Goal: Task Accomplishment & Management: Manage account settings

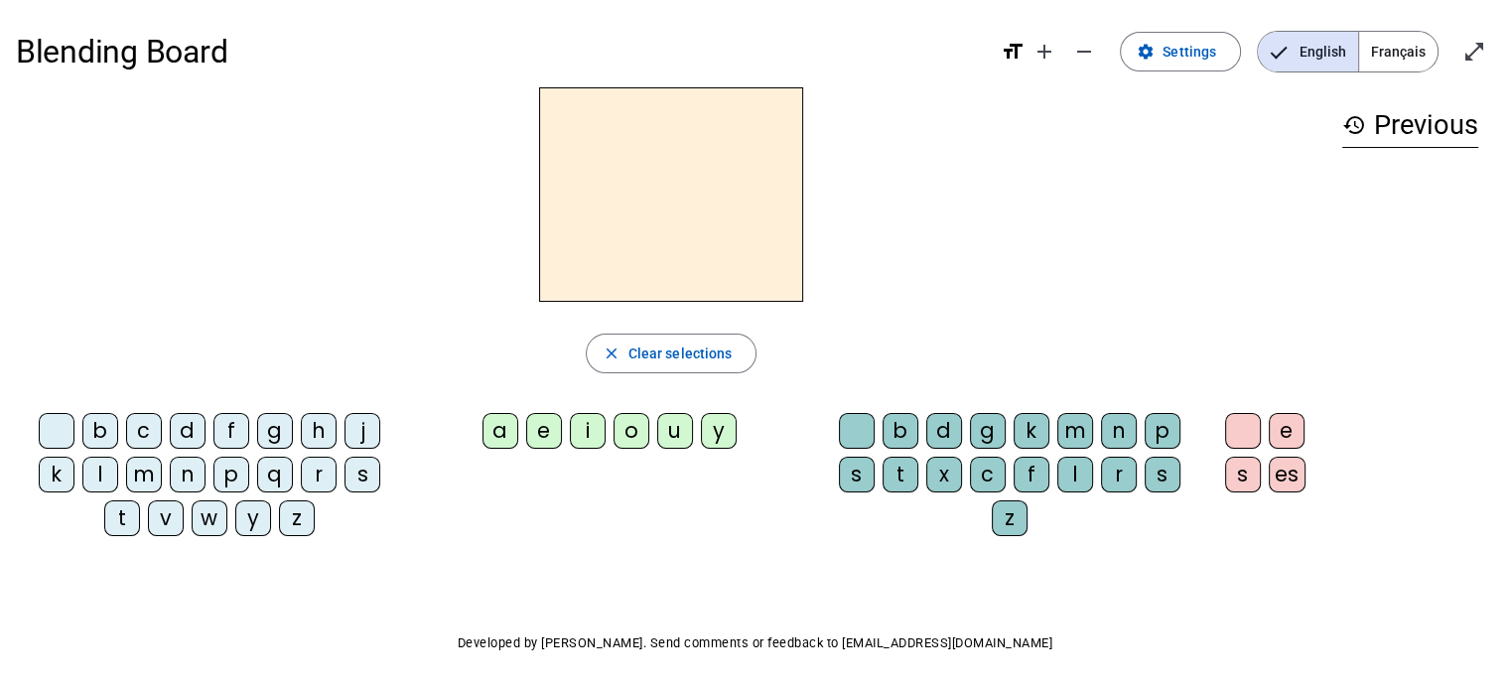
click at [190, 434] on div "d" at bounding box center [188, 431] width 36 height 36
click at [497, 430] on div "a" at bounding box center [501, 431] width 36 height 36
click at [258, 436] on div "g" at bounding box center [275, 431] width 36 height 36
click at [322, 470] on div "r" at bounding box center [319, 475] width 36 height 36
click at [1291, 440] on div "e" at bounding box center [1287, 431] width 36 height 36
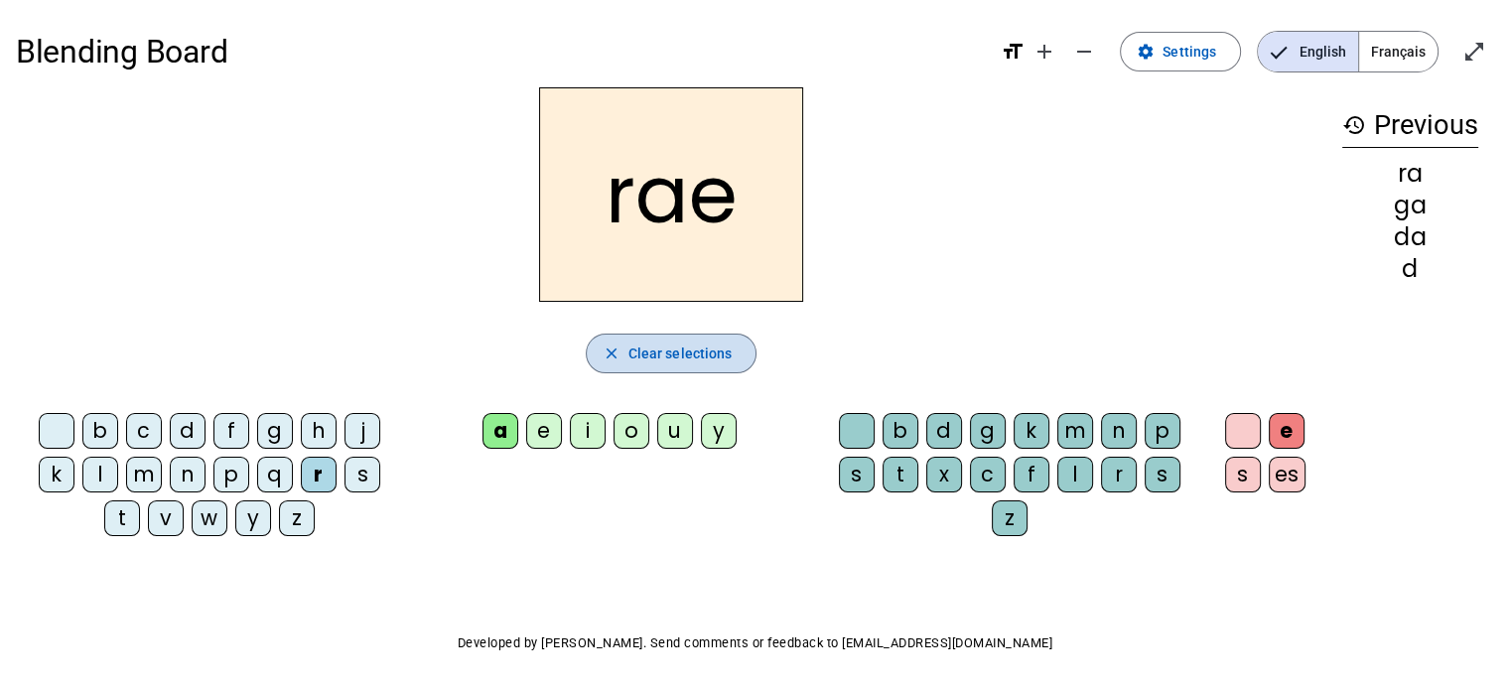
click at [702, 361] on span "Clear selections" at bounding box center [681, 354] width 104 height 24
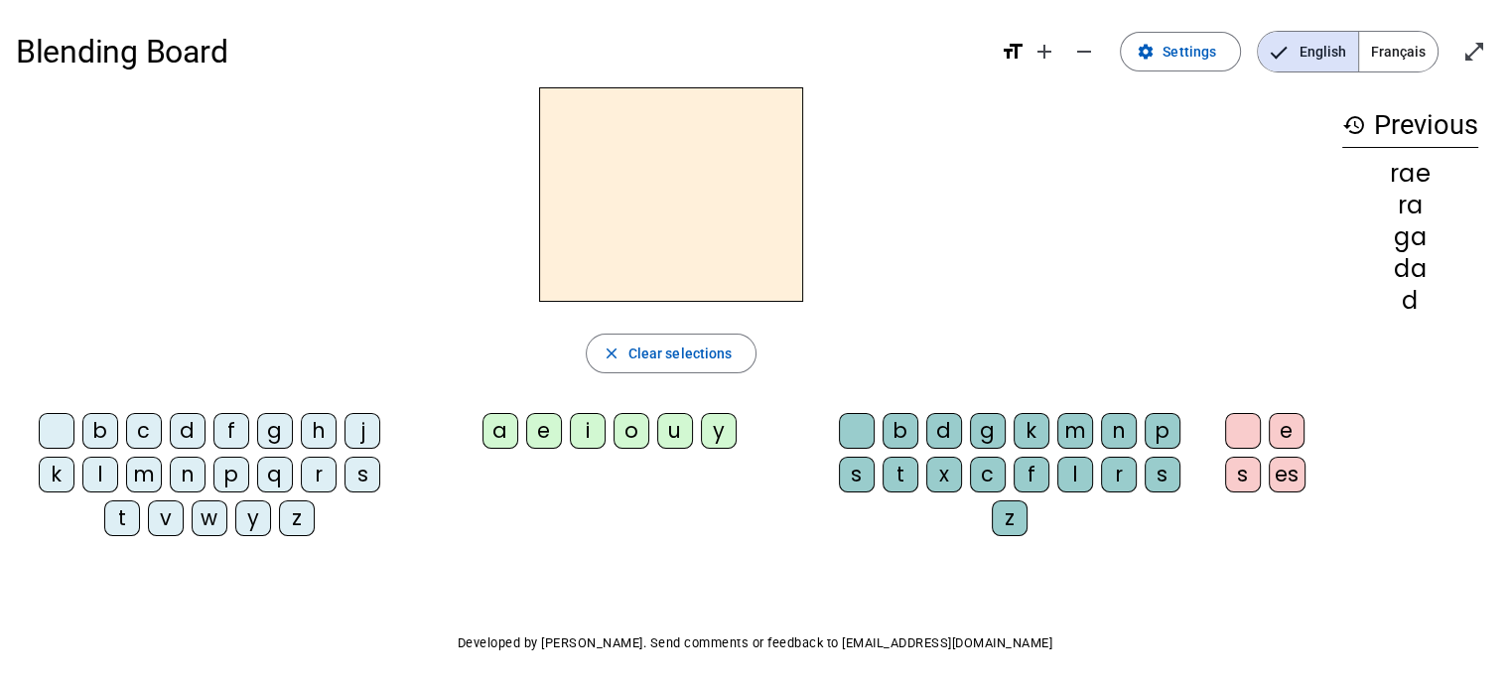
click at [227, 436] on div "f" at bounding box center [232, 431] width 36 height 36
click at [508, 436] on div "a" at bounding box center [501, 431] width 36 height 36
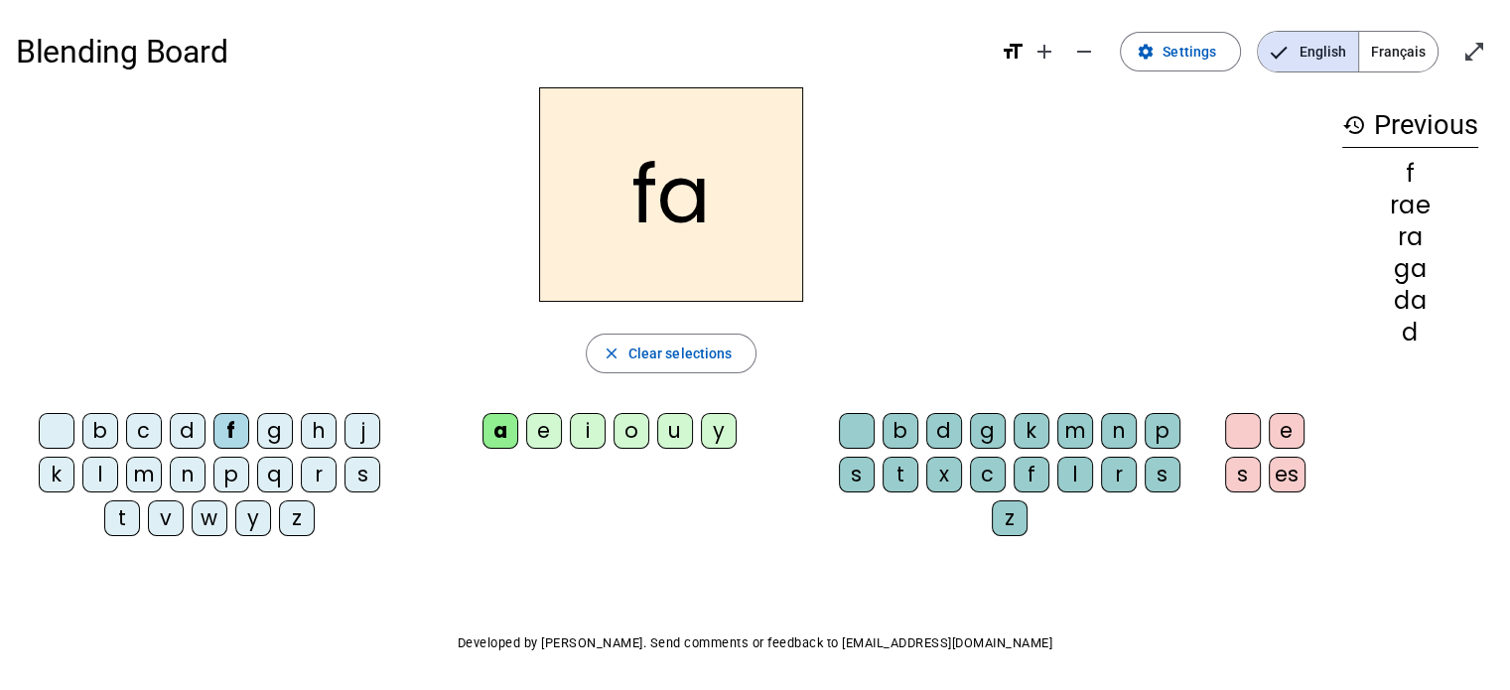
click at [546, 432] on div "e" at bounding box center [544, 431] width 36 height 36
click at [583, 429] on div "i" at bounding box center [588, 431] width 36 height 36
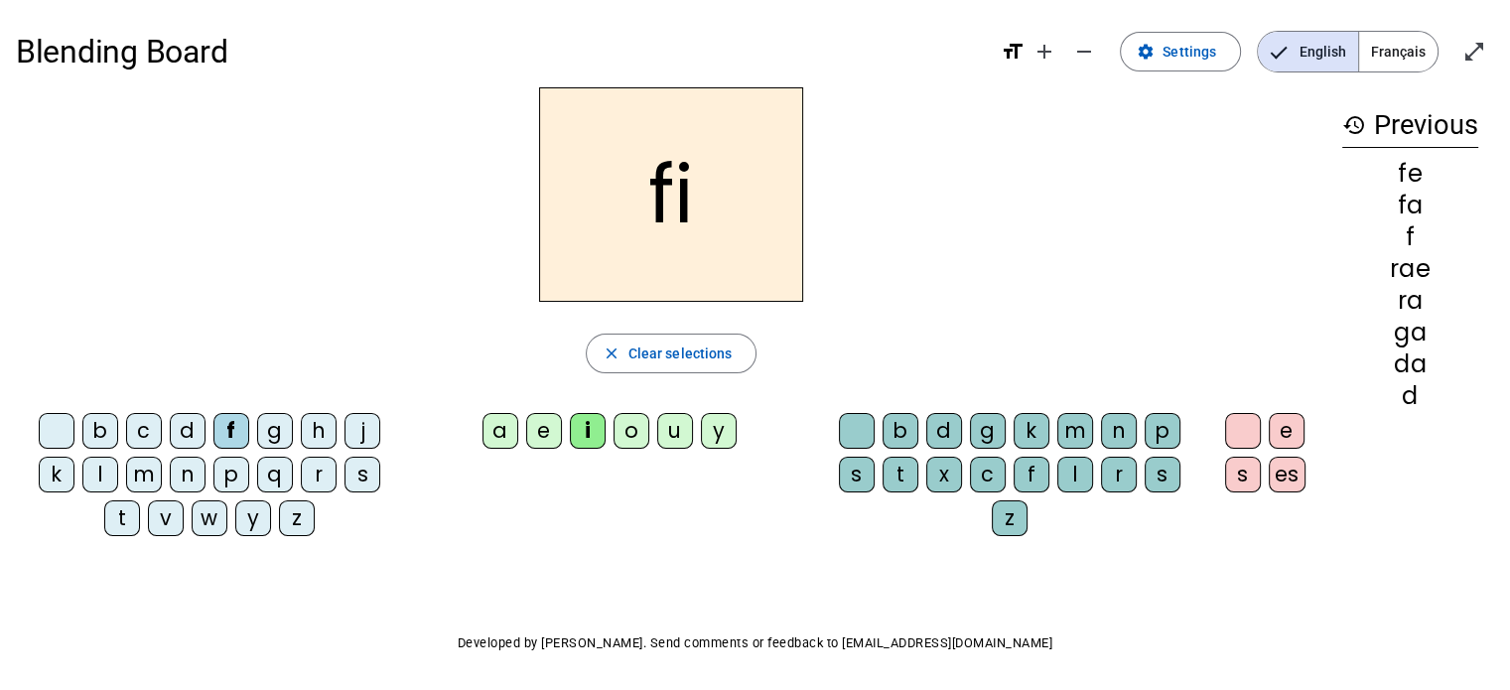
click at [1239, 477] on div "s" at bounding box center [1243, 475] width 36 height 36
click at [1295, 472] on div "es" at bounding box center [1287, 475] width 37 height 36
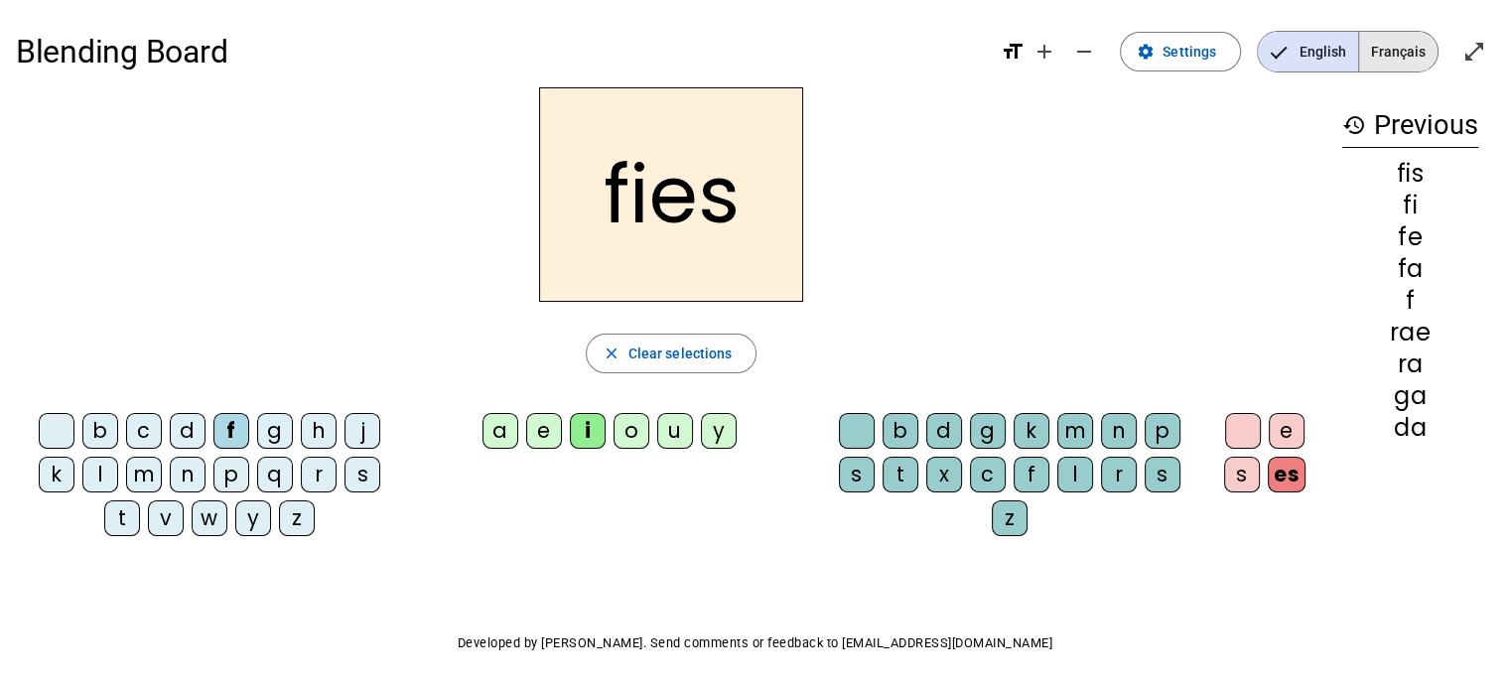
click at [1397, 55] on span "Français" at bounding box center [1398, 52] width 78 height 40
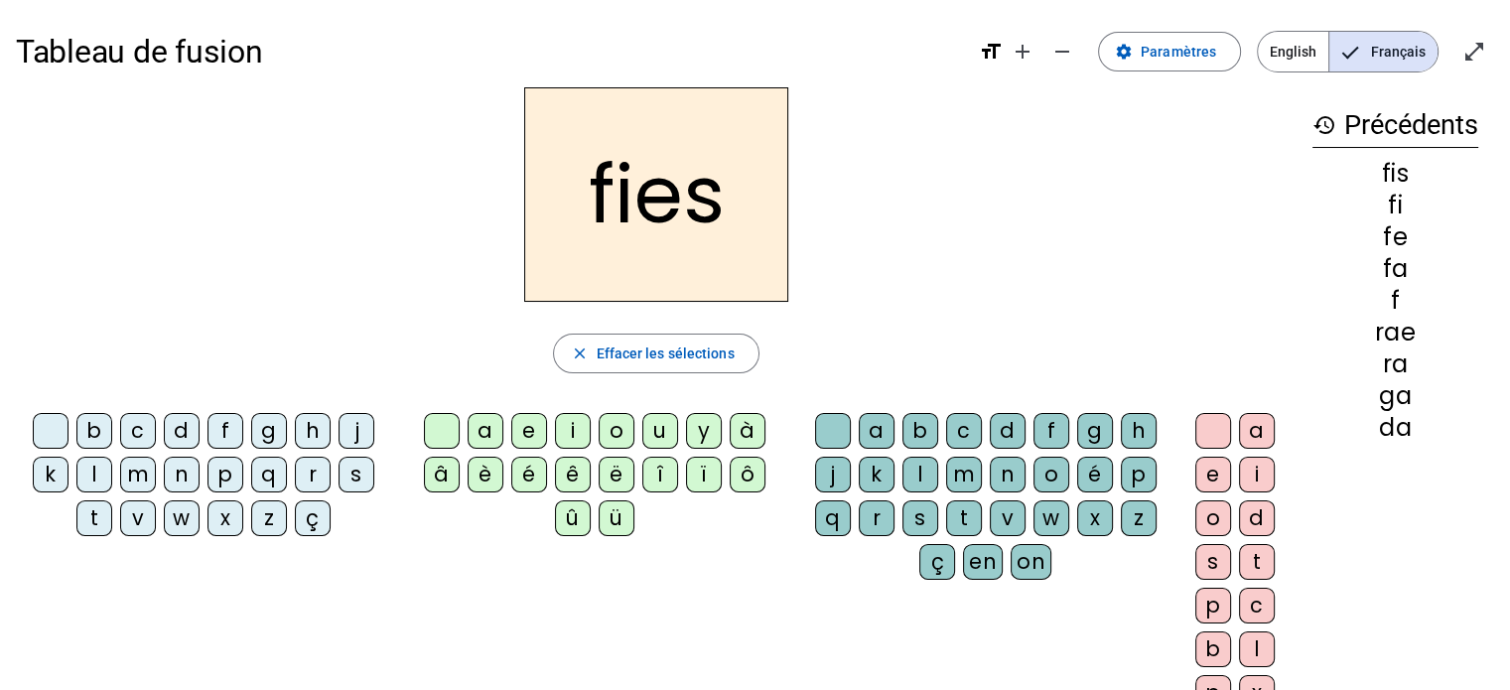
click at [239, 469] on div "p" at bounding box center [226, 475] width 36 height 36
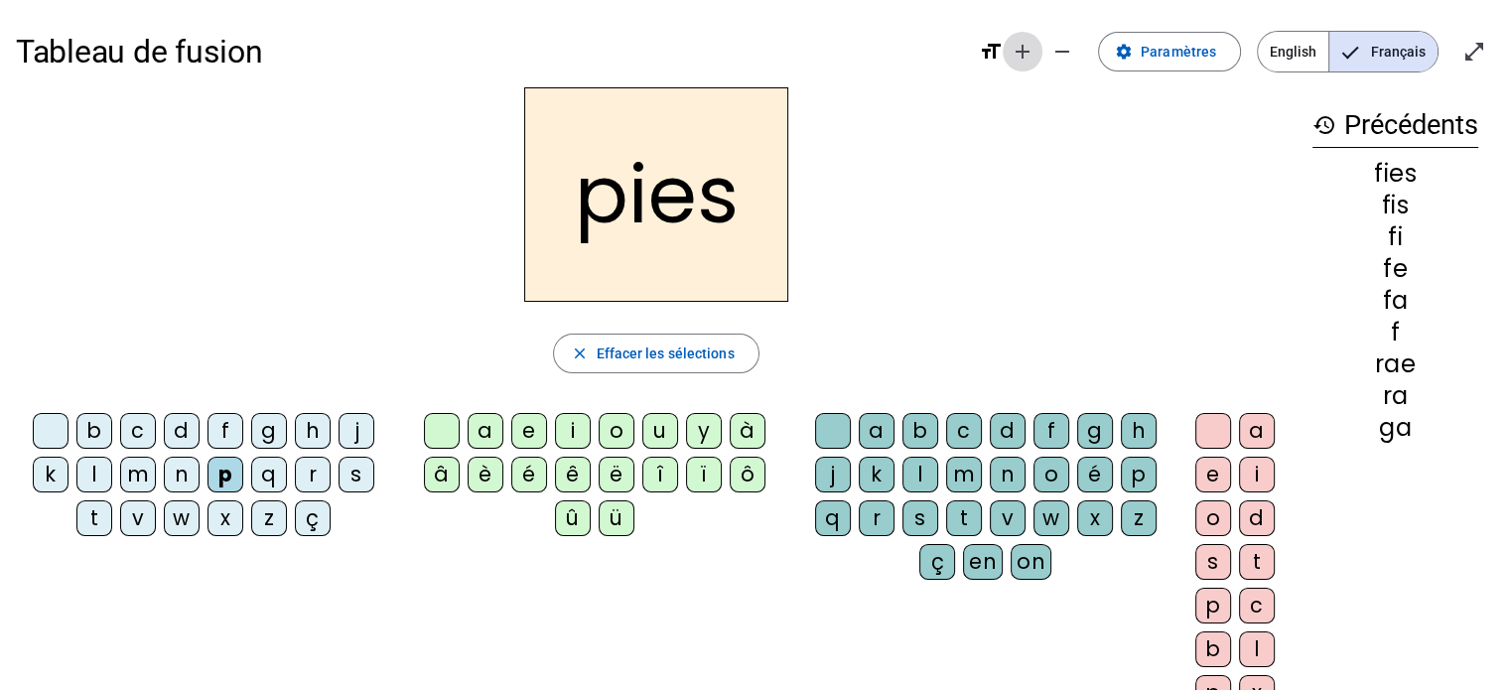
click at [1032, 59] on mat-icon "add" at bounding box center [1023, 52] width 24 height 24
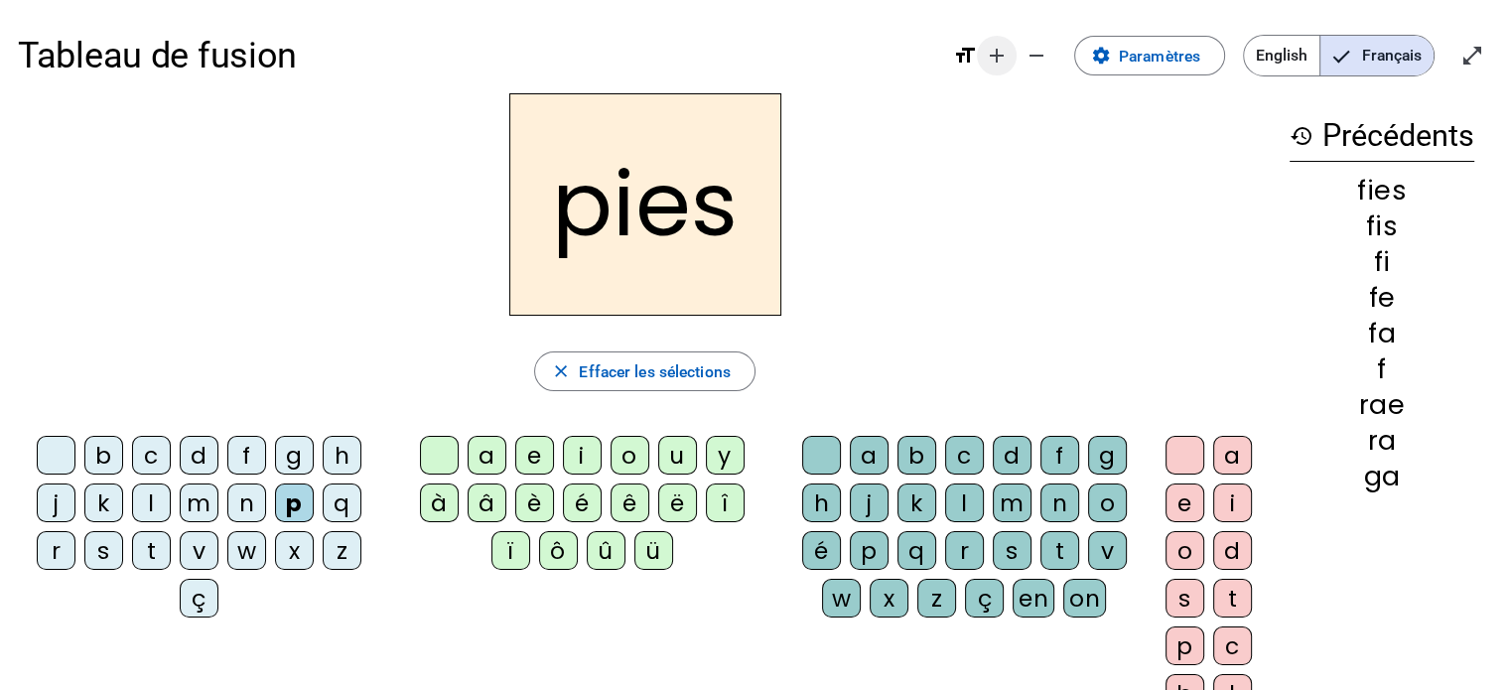
click at [998, 59] on mat-icon "add" at bounding box center [997, 56] width 24 height 24
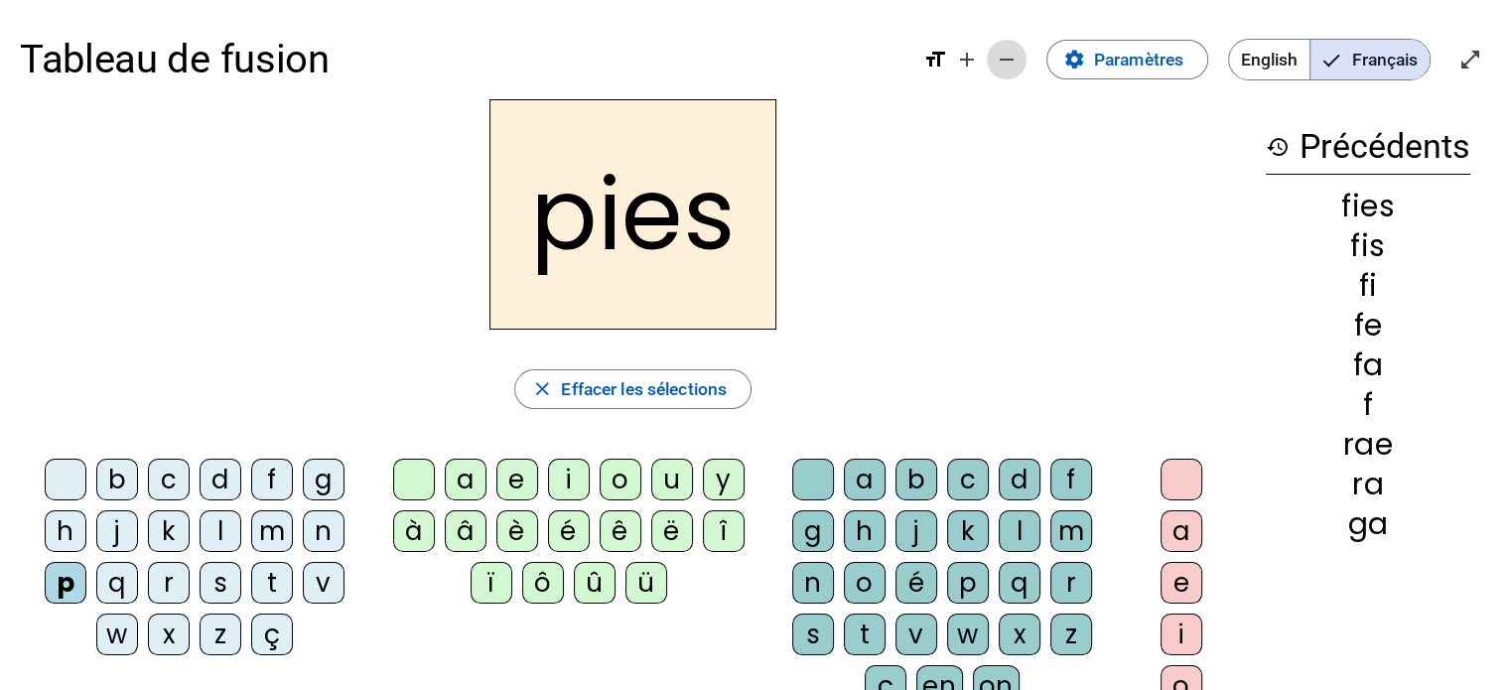
click at [1003, 59] on mat-icon "remove" at bounding box center [1007, 60] width 24 height 24
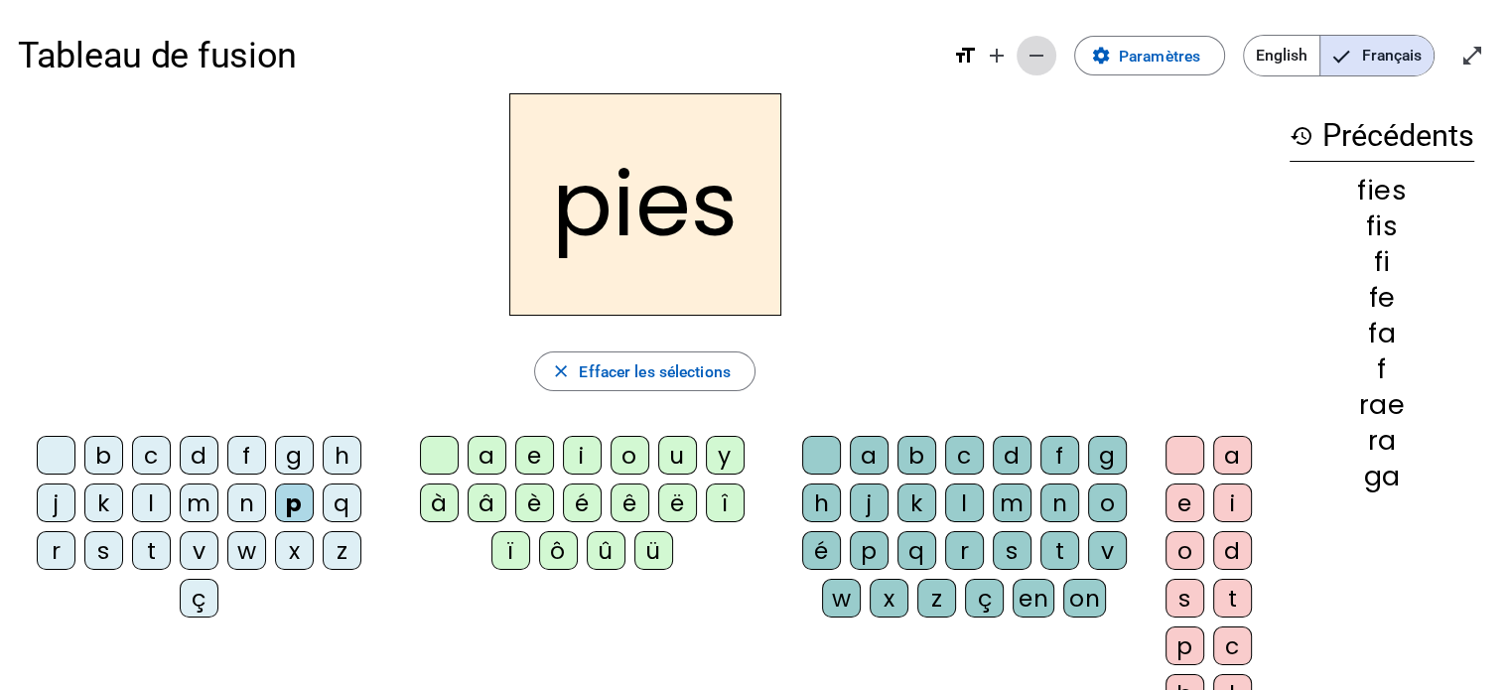
click at [1038, 51] on mat-icon "remove" at bounding box center [1037, 56] width 24 height 24
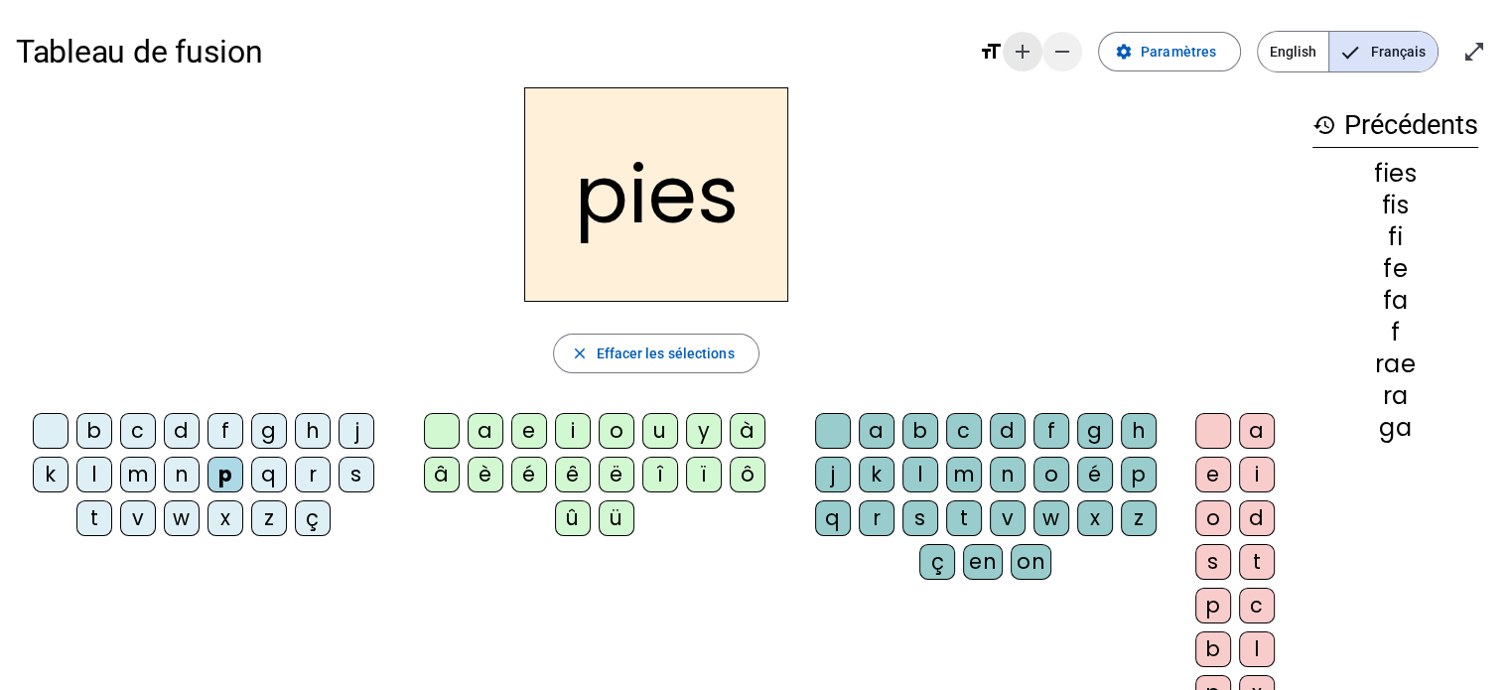
click at [1035, 51] on mat-icon "add" at bounding box center [1023, 52] width 24 height 24
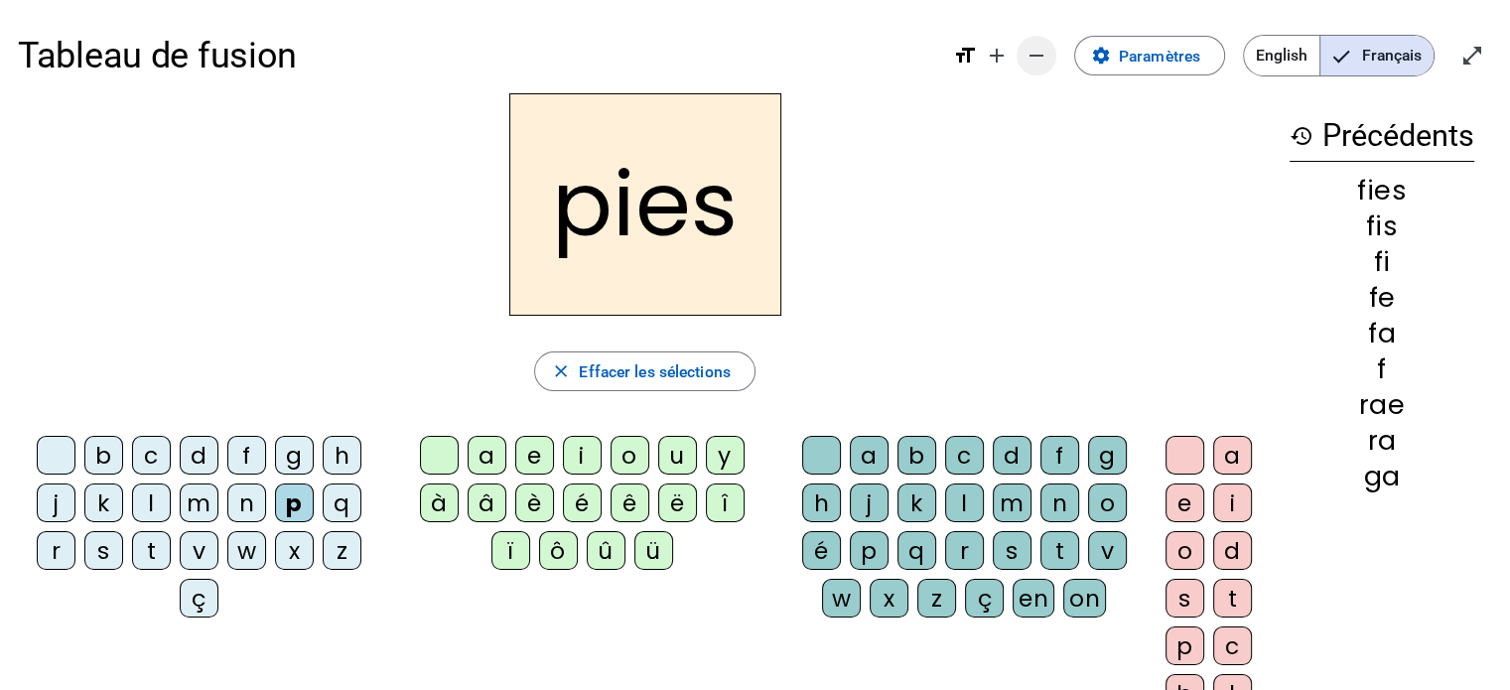
click at [1038, 50] on mat-icon "remove" at bounding box center [1037, 56] width 24 height 24
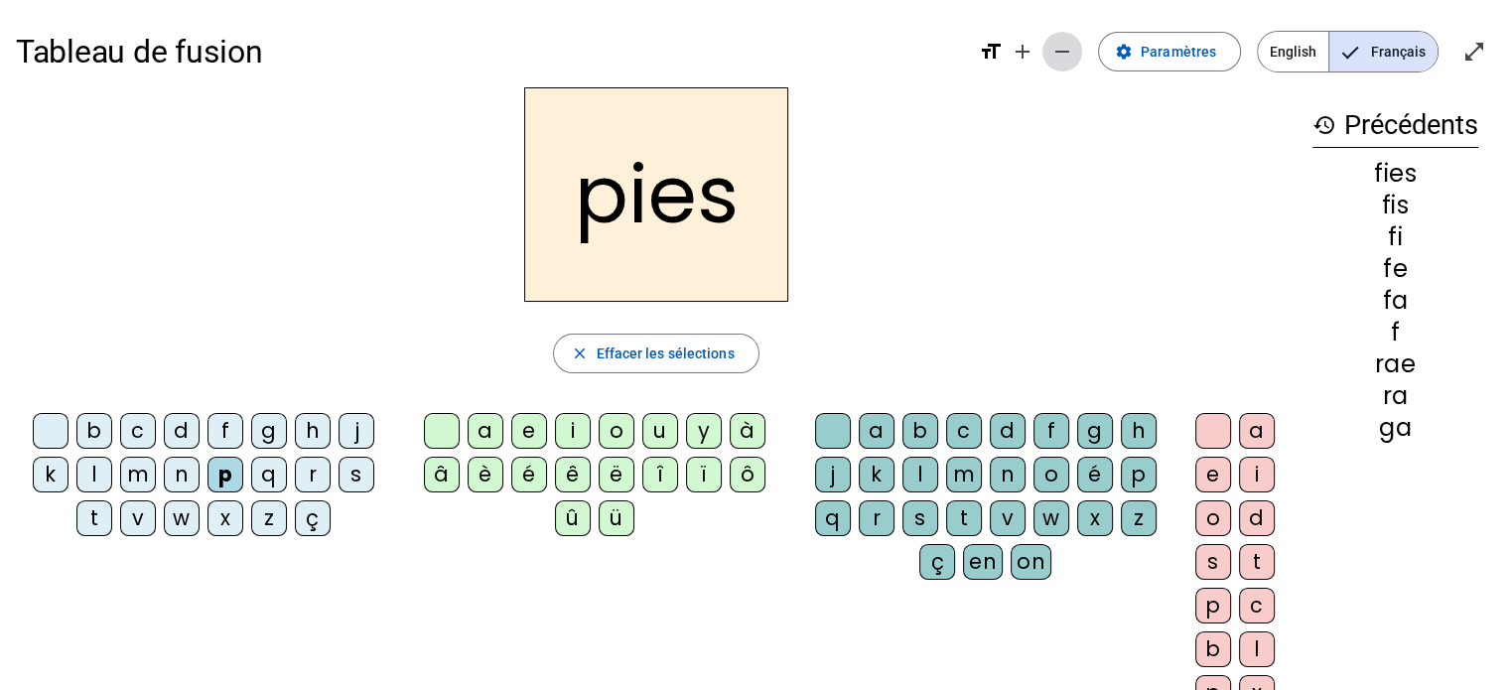
click at [1072, 50] on mat-icon "remove" at bounding box center [1063, 52] width 24 height 24
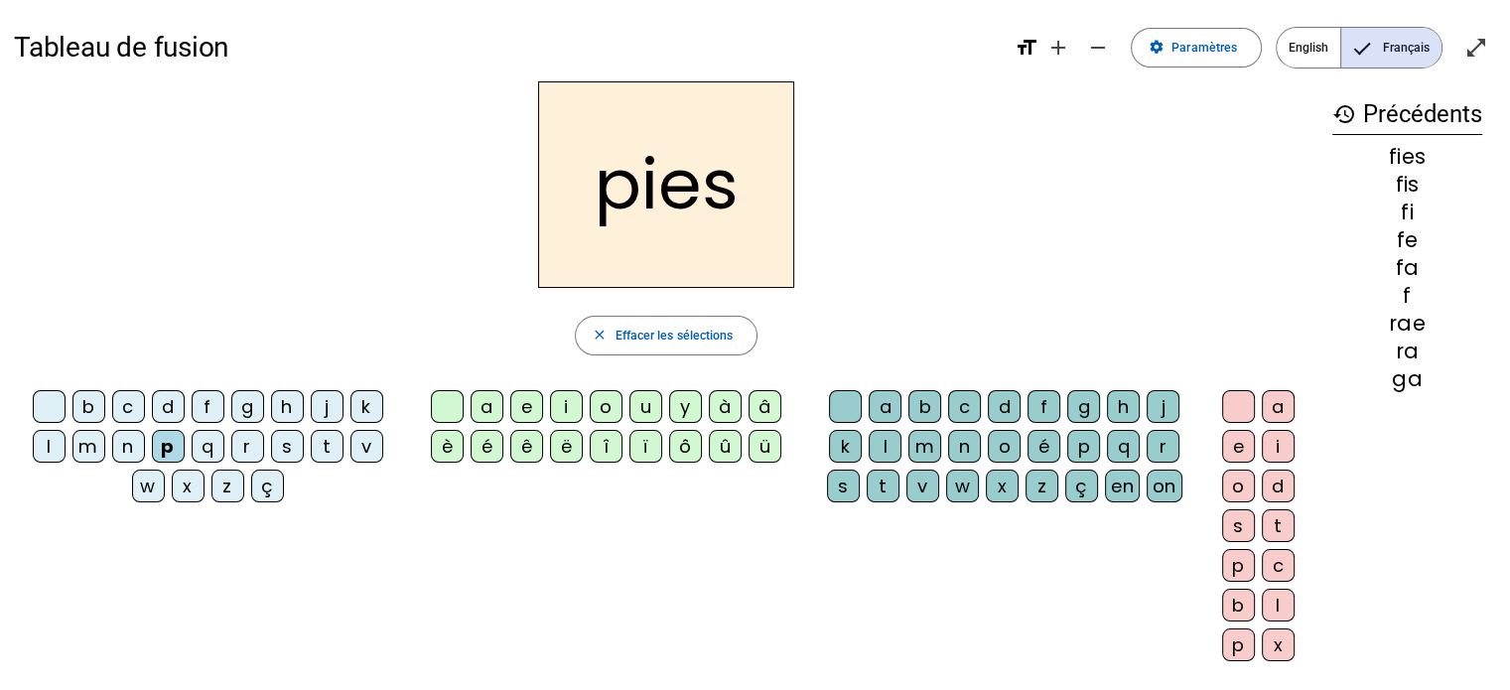
click at [1342, 114] on mat-icon "history" at bounding box center [1345, 114] width 24 height 24
click at [716, 344] on span "Effacer les sélections" at bounding box center [674, 336] width 118 height 21
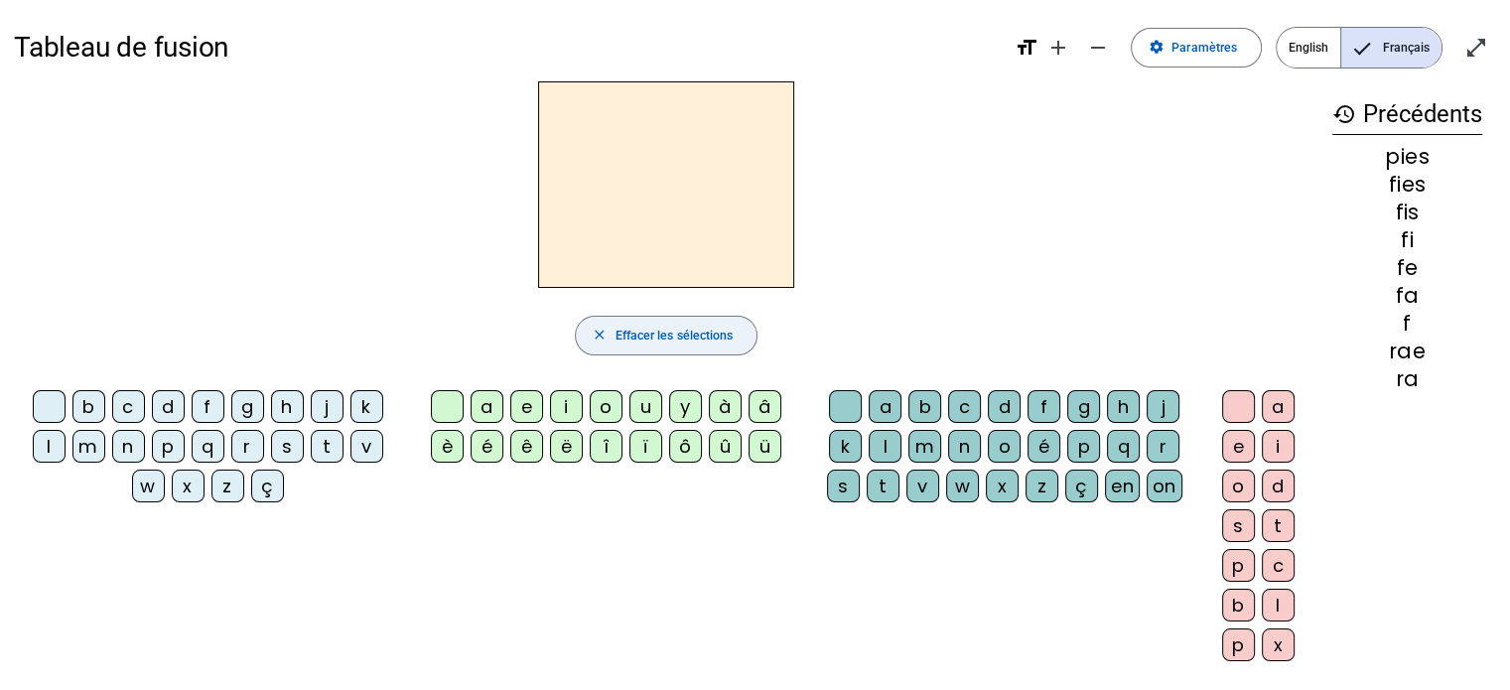
click at [707, 339] on span "Effacer les sélections" at bounding box center [674, 336] width 118 height 21
click at [1343, 114] on mat-icon "history" at bounding box center [1345, 114] width 24 height 24
click at [1478, 54] on mat-icon "open_in_full" at bounding box center [1477, 48] width 24 height 24
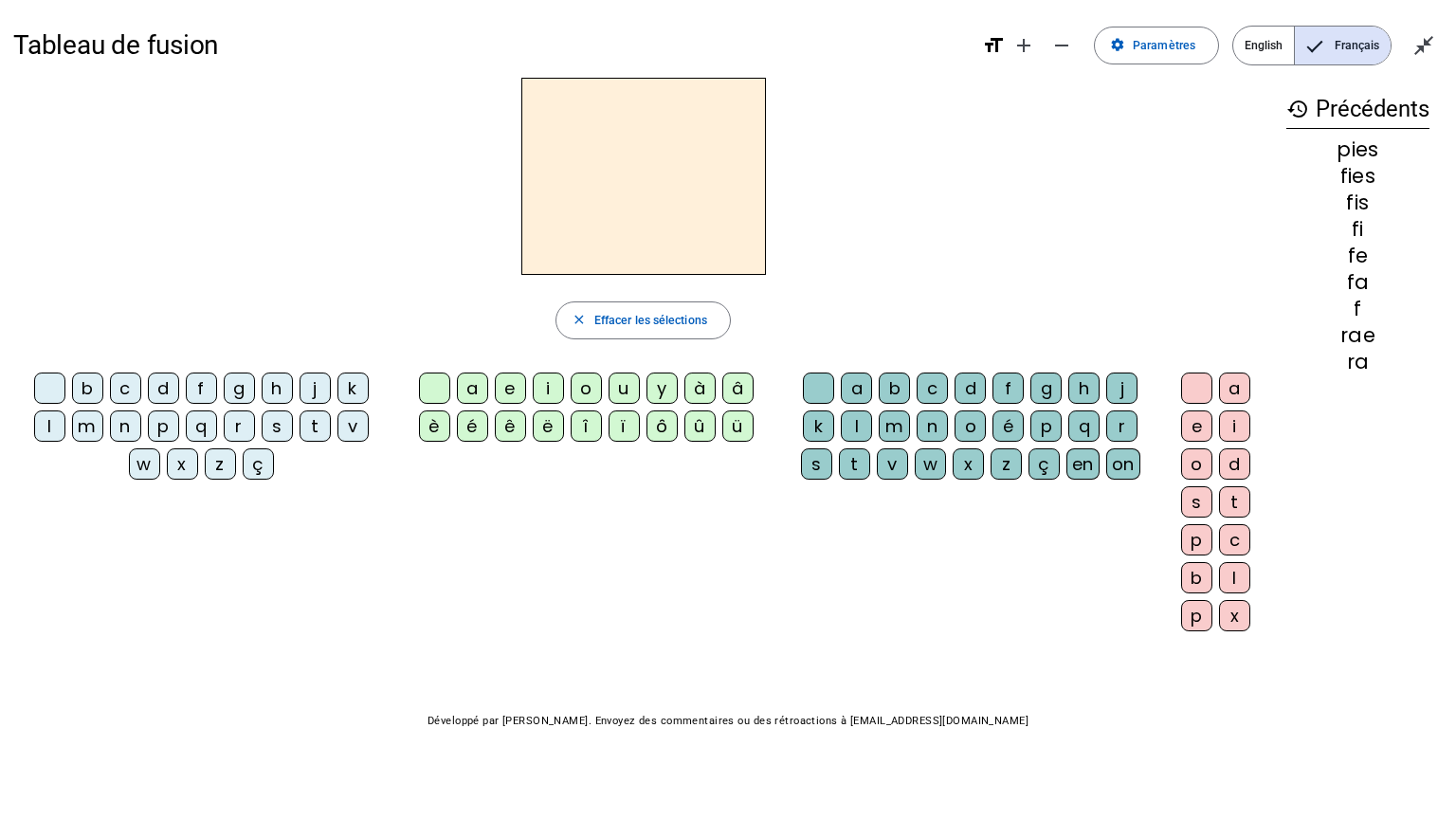
click at [618, 391] on div "u" at bounding box center [624, 388] width 32 height 32
click at [348, 386] on div "k" at bounding box center [353, 388] width 32 height 32
click at [857, 389] on div "a" at bounding box center [856, 388] width 32 height 32
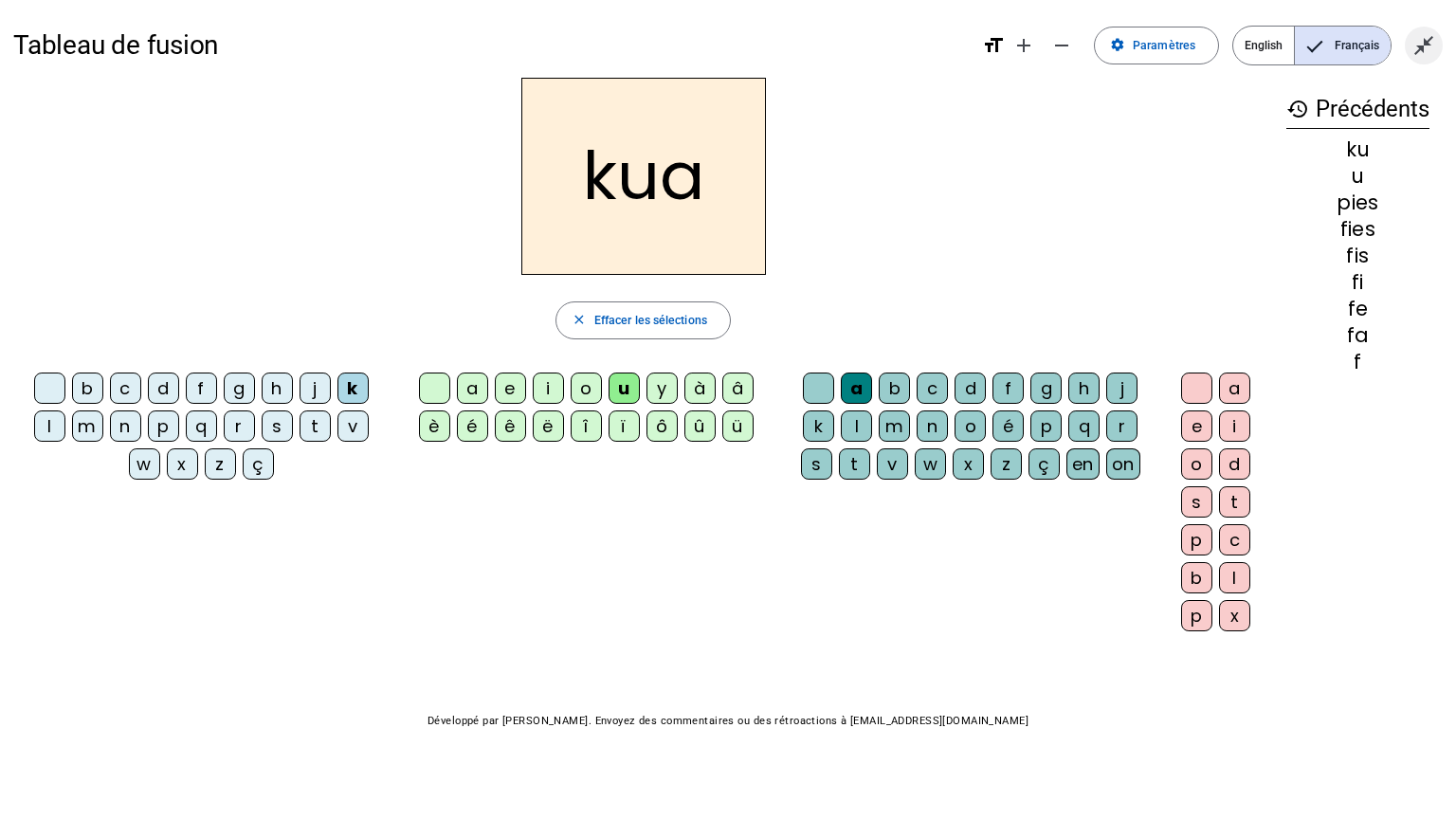
click at [1429, 41] on mat-icon "close_fullscreen" at bounding box center [1424, 46] width 23 height 23
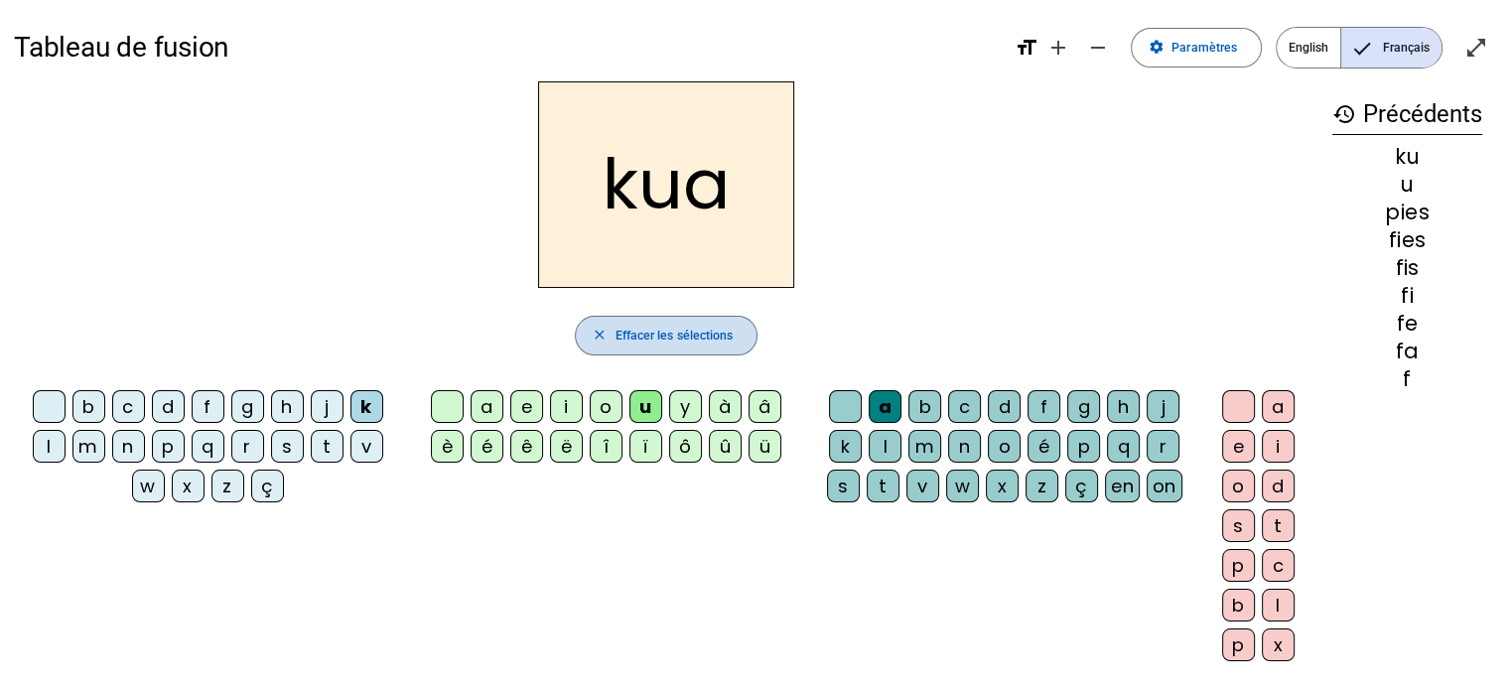
click at [673, 339] on span "Effacer les sélections" at bounding box center [674, 336] width 118 height 21
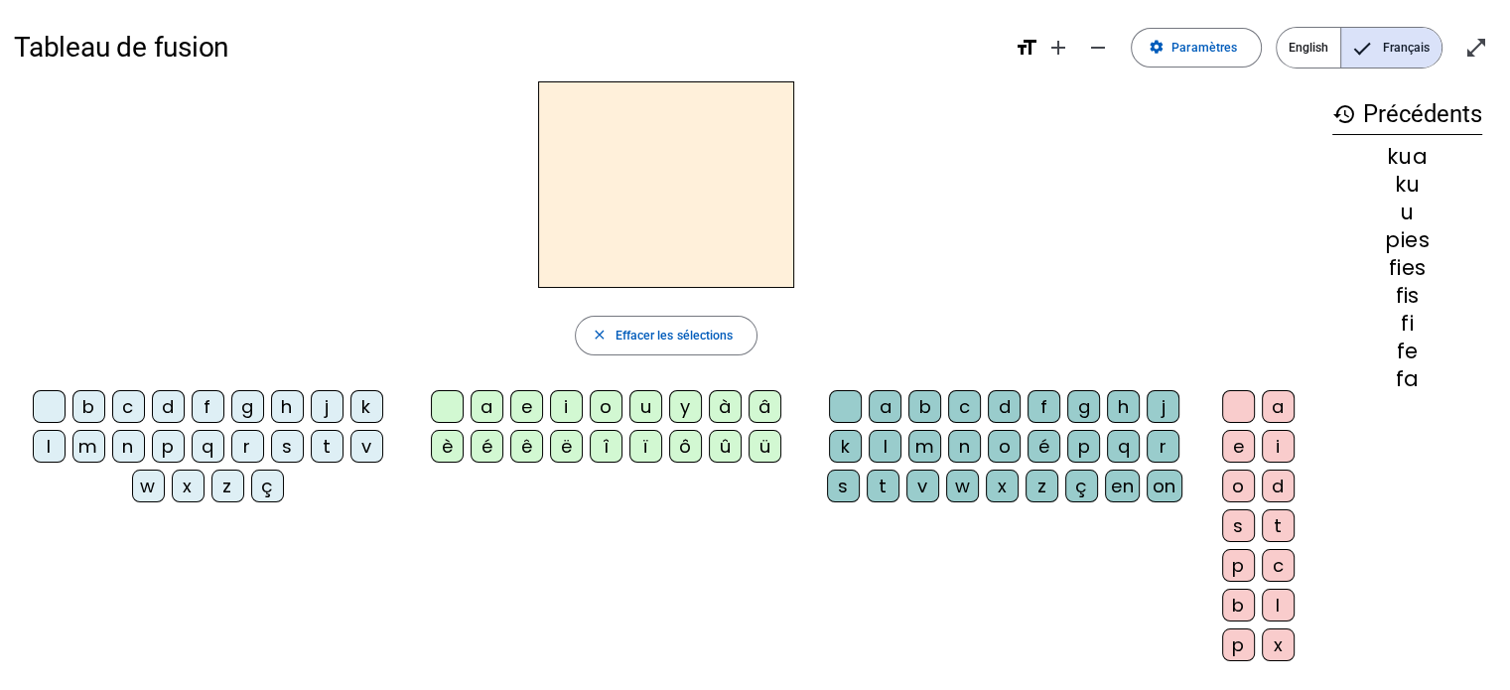
click at [1350, 112] on mat-icon "history" at bounding box center [1345, 114] width 24 height 24
click at [1478, 49] on mat-icon "open_in_full" at bounding box center [1477, 48] width 24 height 24
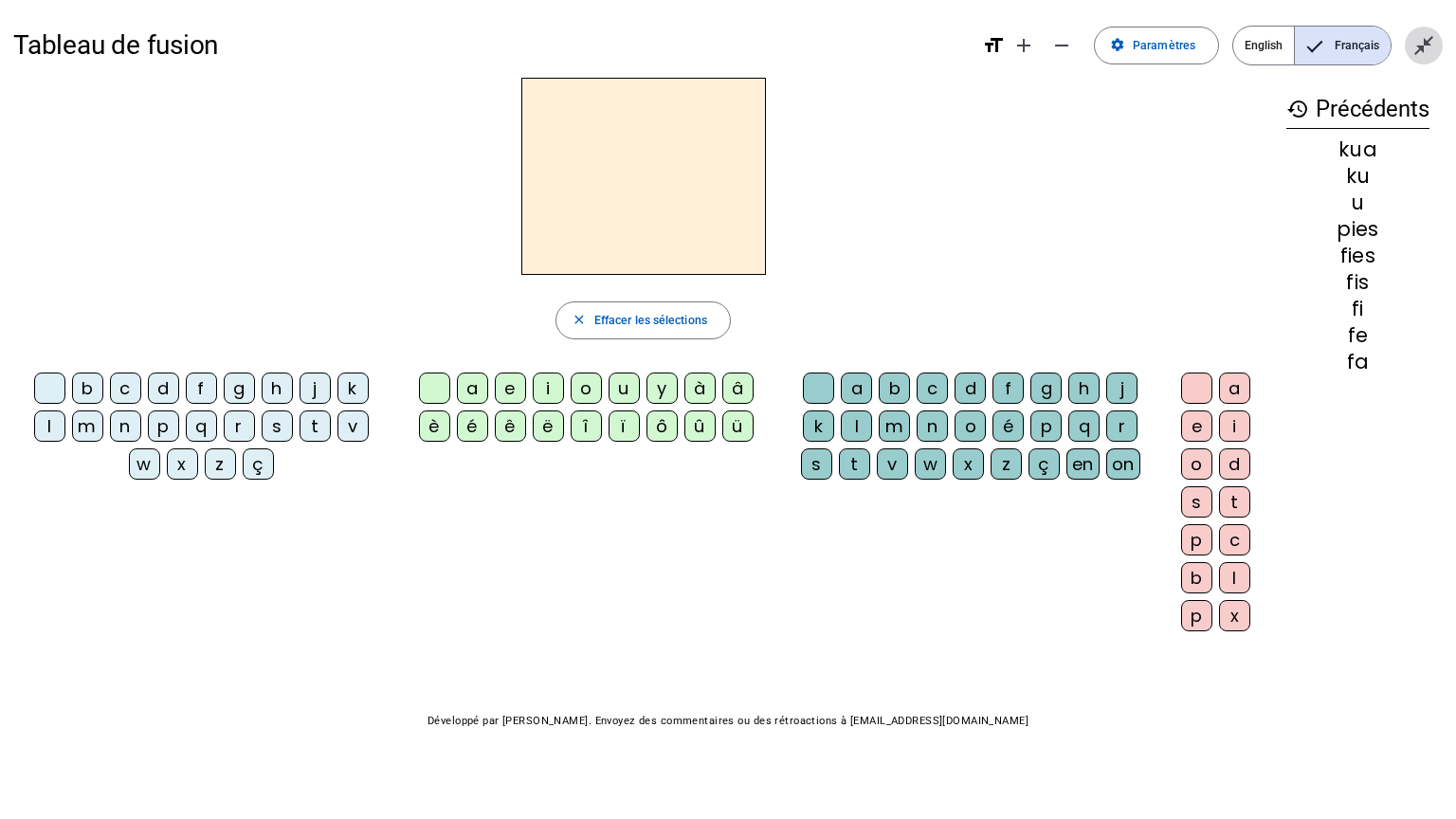
click at [1424, 56] on mat-icon "close_fullscreen" at bounding box center [1424, 46] width 23 height 23
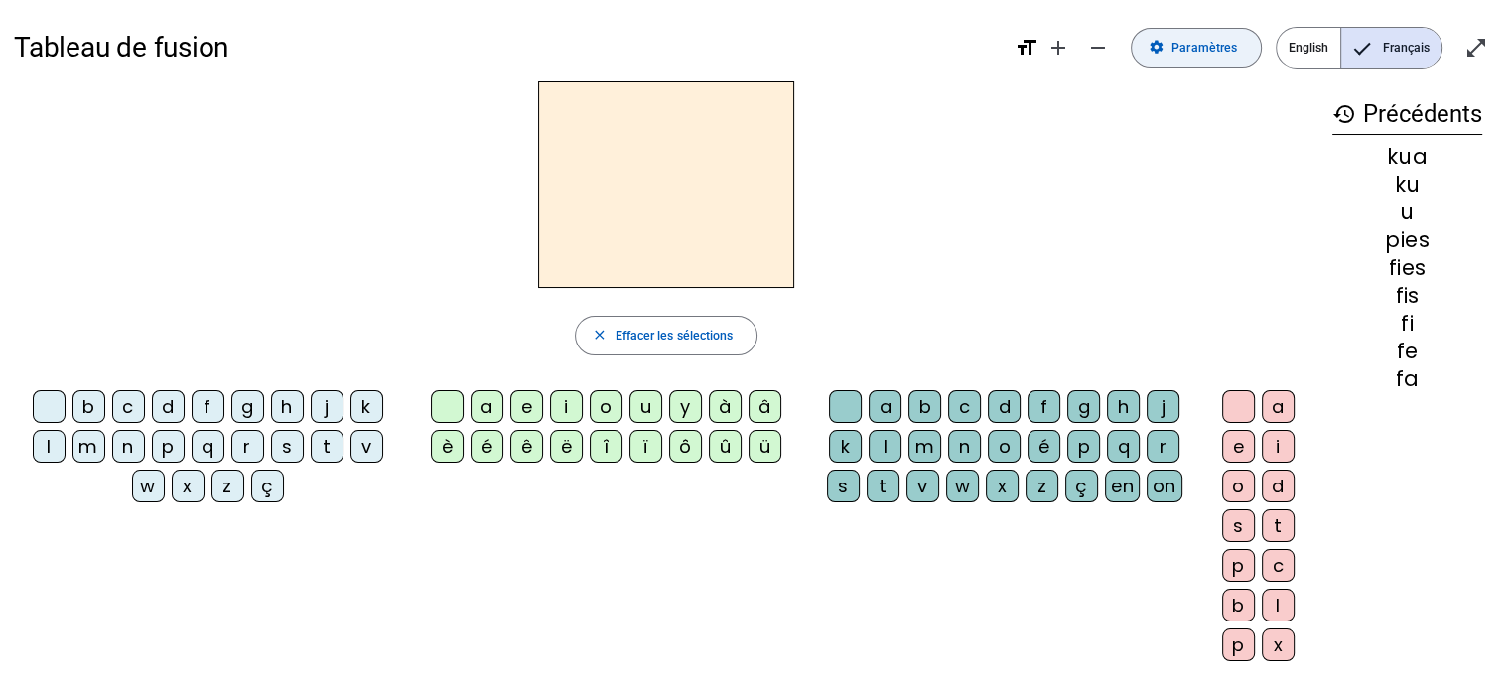
click at [1210, 48] on span "Paramètres" at bounding box center [1205, 48] width 66 height 21
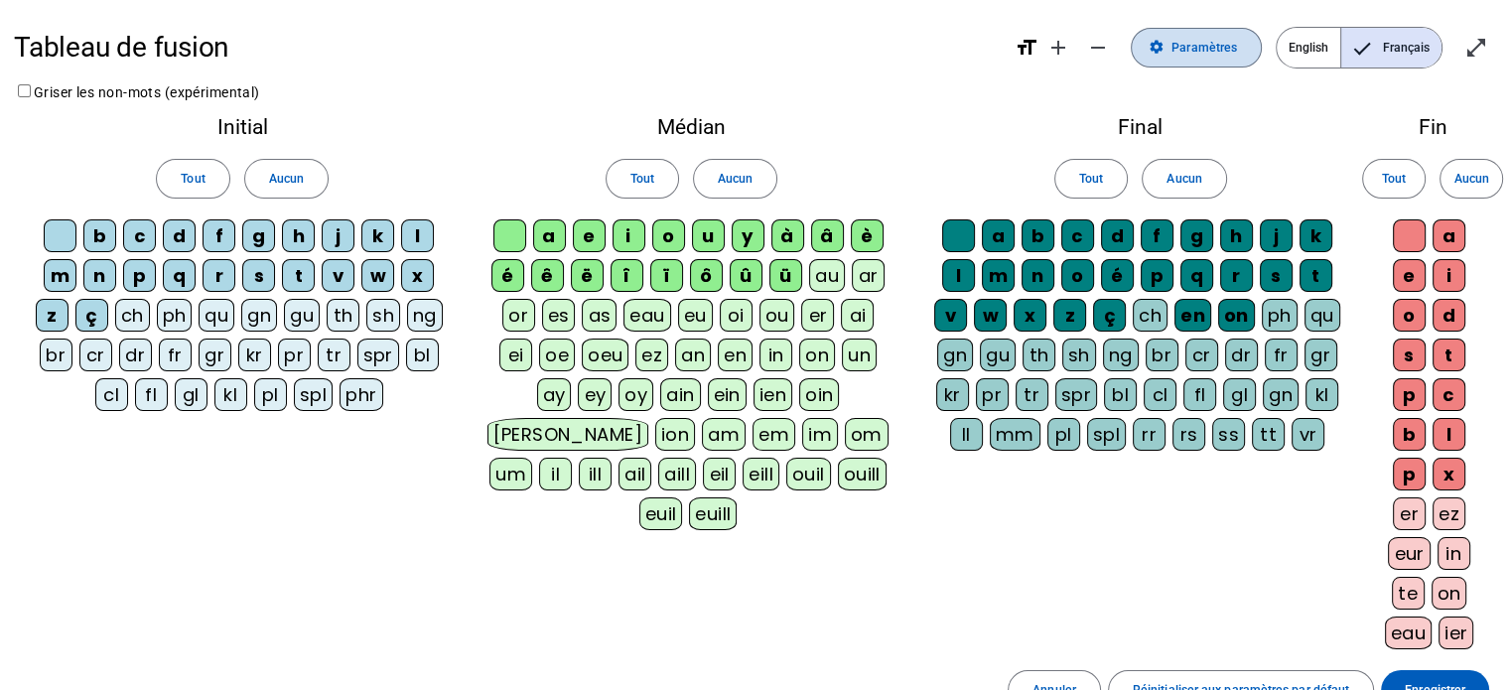
click at [1210, 48] on span "Paramètres" at bounding box center [1205, 48] width 66 height 21
click at [1162, 47] on mat-icon "settings" at bounding box center [1156, 48] width 16 height 16
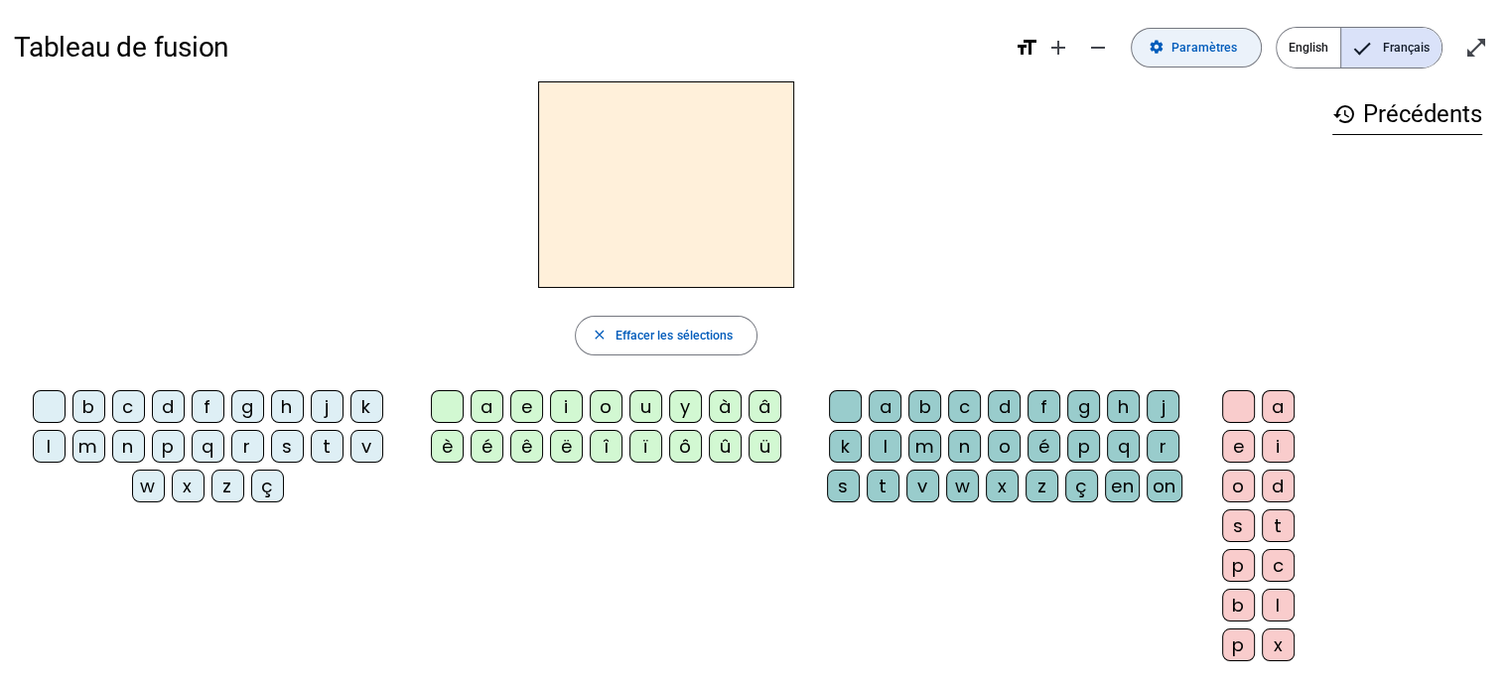
click at [1187, 59] on span at bounding box center [1196, 48] width 129 height 48
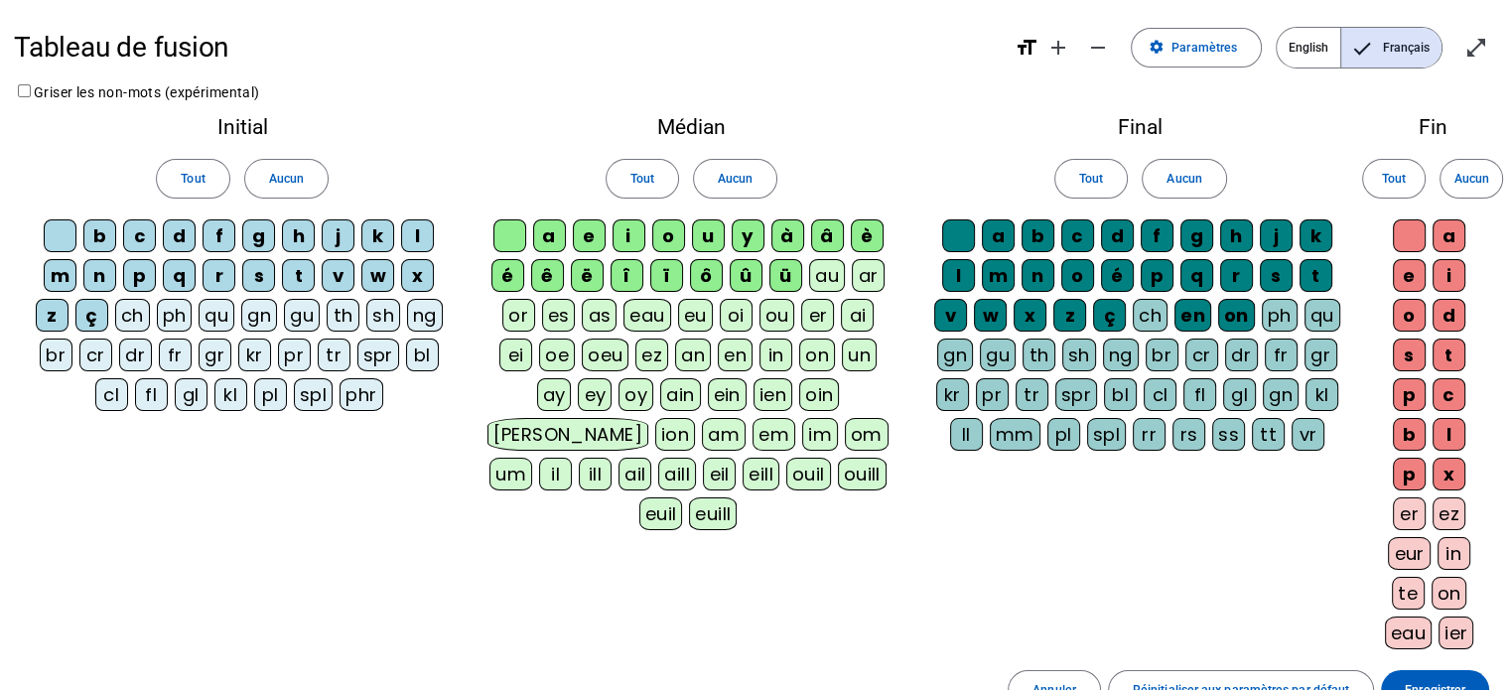
click at [674, 231] on div "o" at bounding box center [668, 235] width 33 height 33
click at [1250, 301] on div "on" at bounding box center [1236, 315] width 37 height 33
click at [631, 177] on span "Tout" at bounding box center [643, 179] width 24 height 21
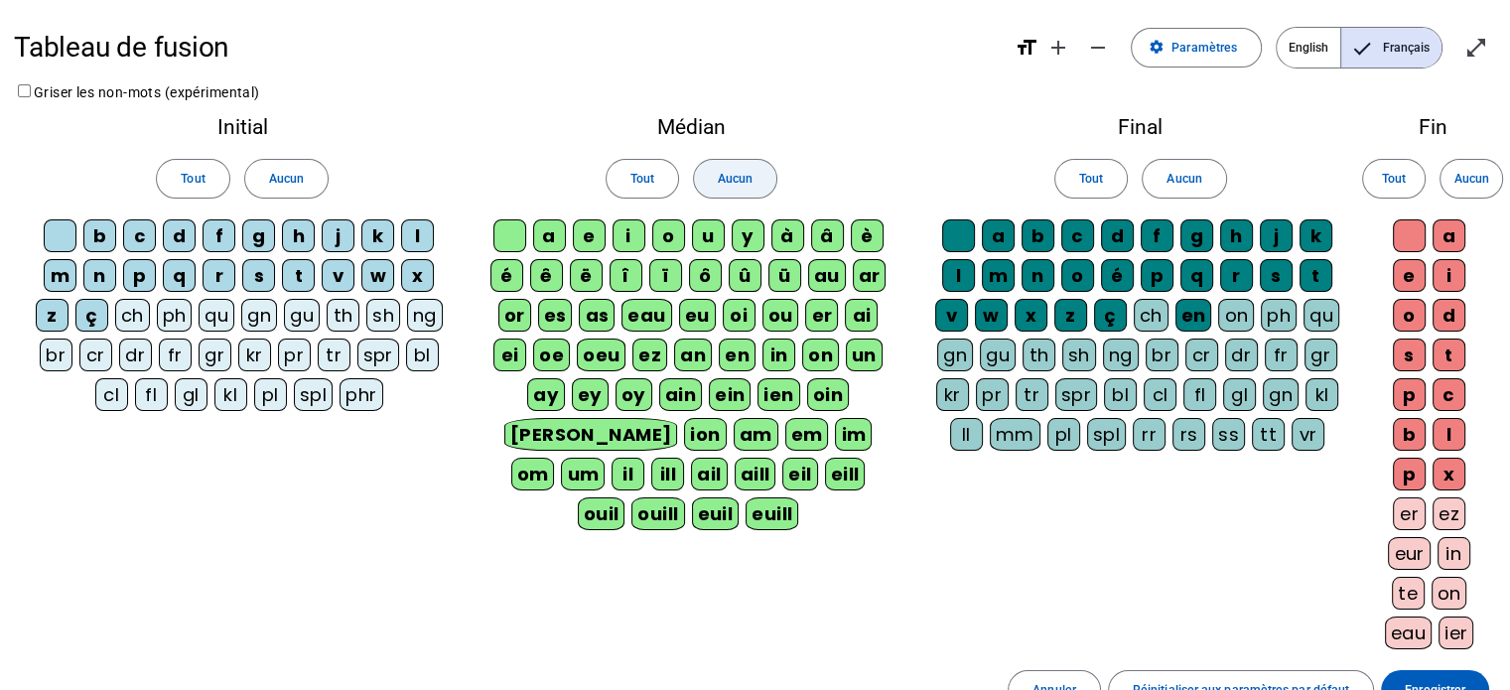
click at [718, 178] on span "Aucun" at bounding box center [735, 179] width 35 height 21
